Goal: Transaction & Acquisition: Purchase product/service

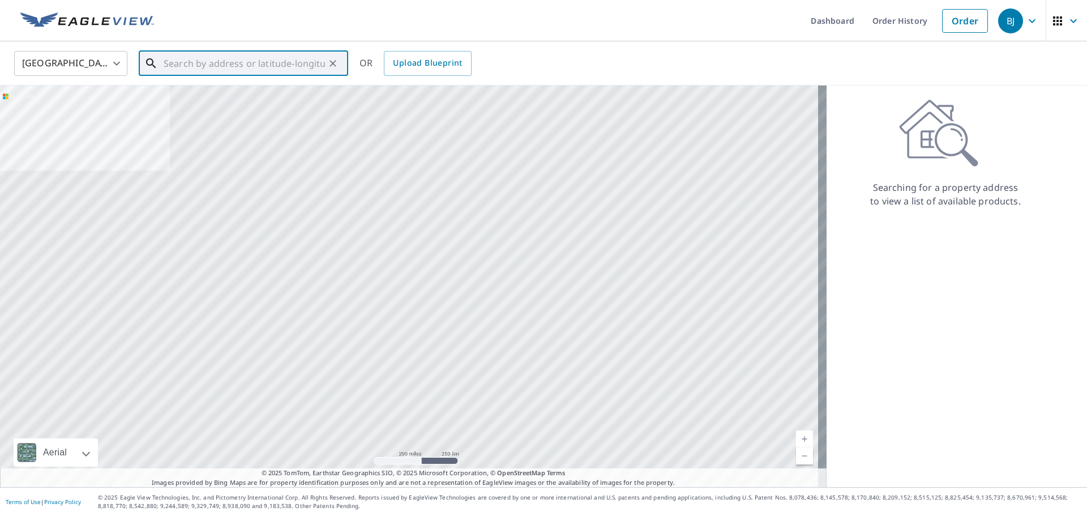
click at [169, 67] on input "text" at bounding box center [244, 64] width 161 height 32
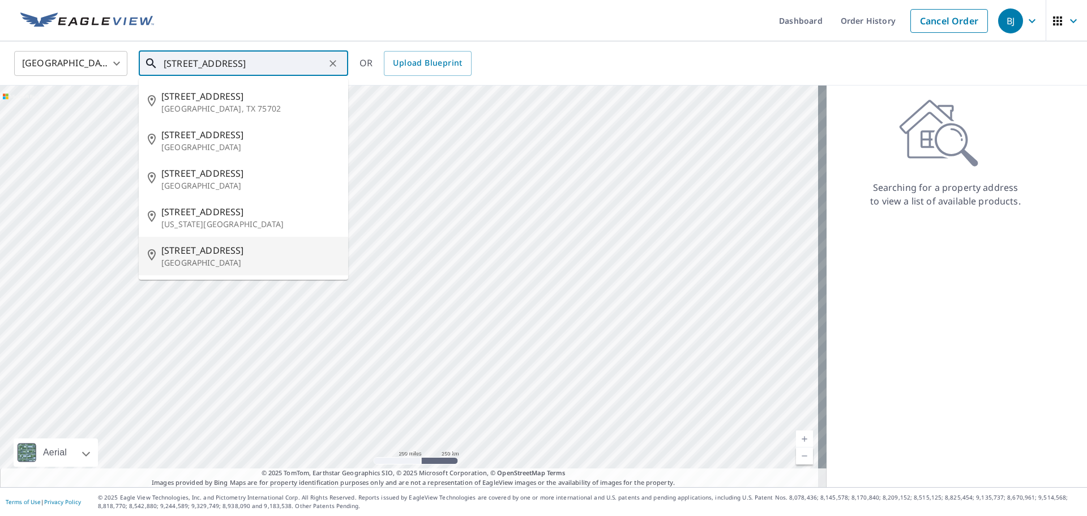
click at [195, 256] on span "[STREET_ADDRESS]" at bounding box center [250, 250] width 178 height 14
type input "[STREET_ADDRESS]"
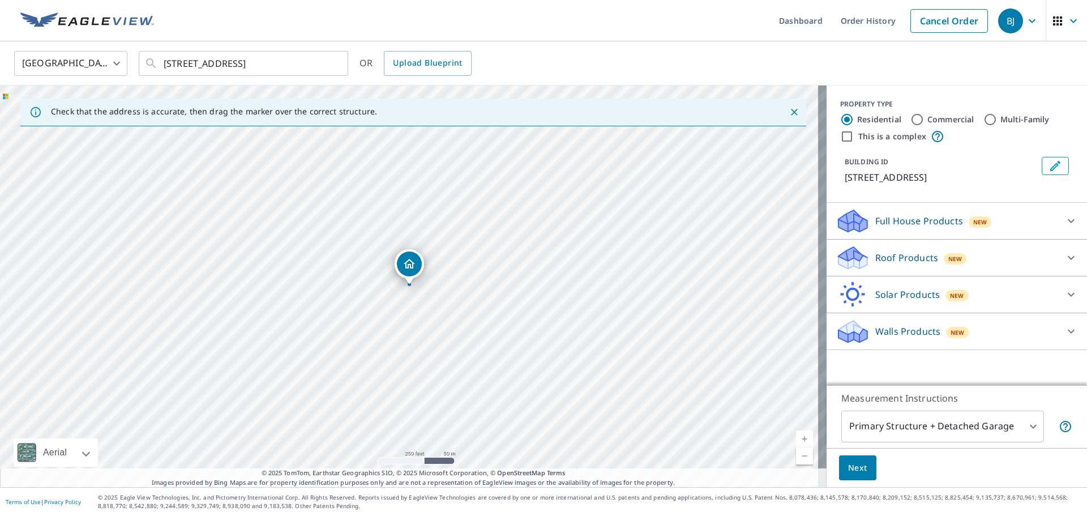
click at [887, 257] on p "Roof Products" at bounding box center [906, 258] width 63 height 14
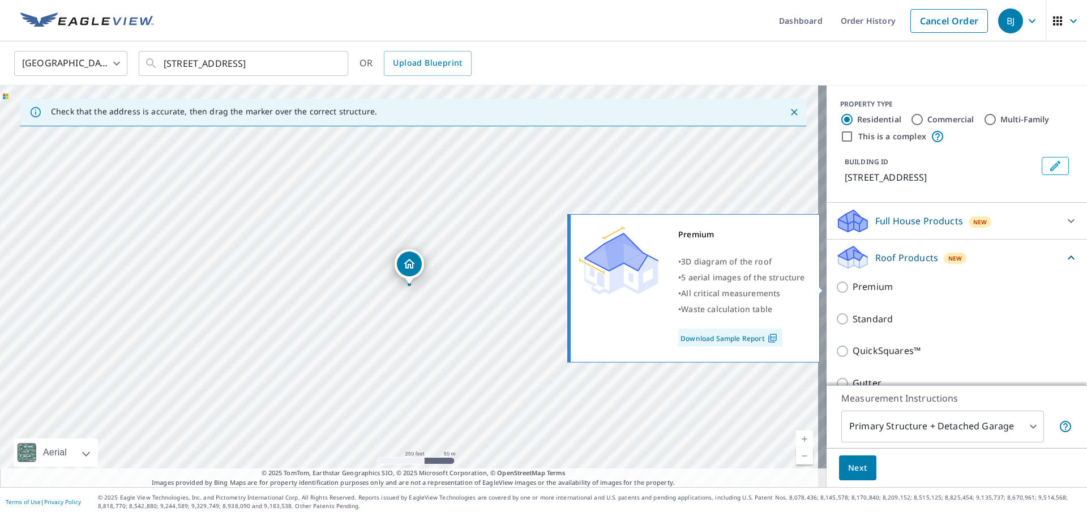
click at [836, 286] on input "Premium" at bounding box center [844, 287] width 17 height 14
checkbox input "true"
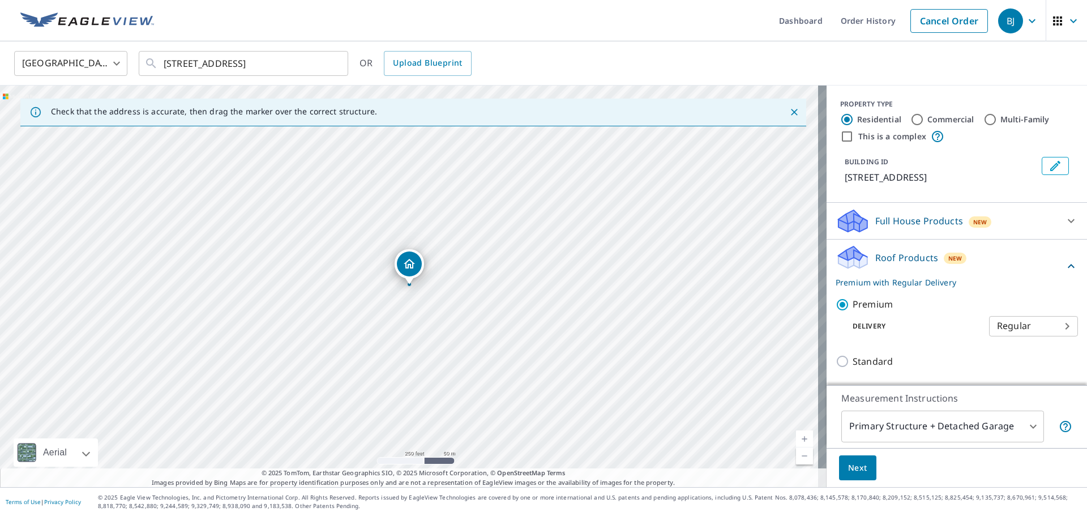
click at [853, 467] on span "Next" at bounding box center [857, 468] width 19 height 14
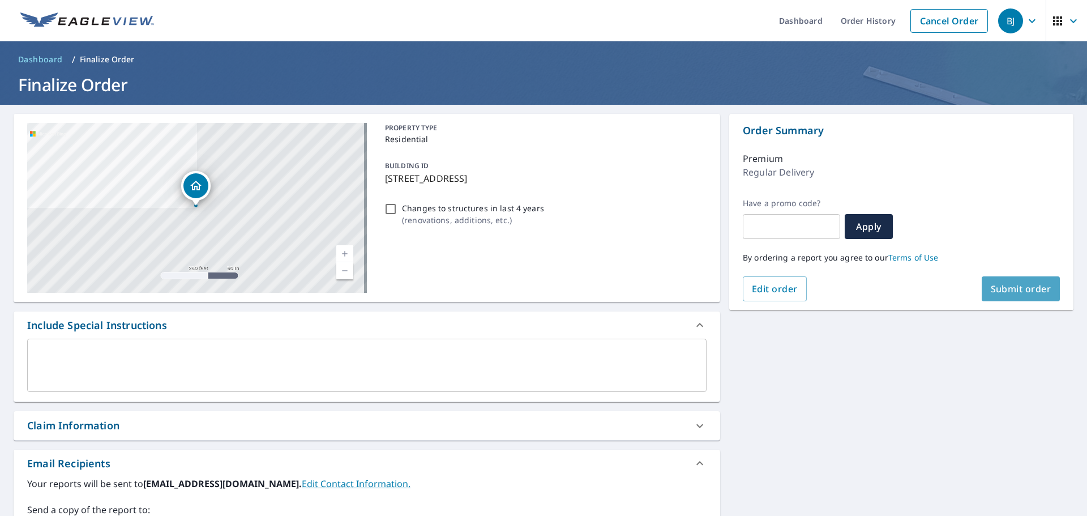
click at [1013, 285] on span "Submit order" at bounding box center [1021, 289] width 61 height 12
